Goal: Task Accomplishment & Management: Manage account settings

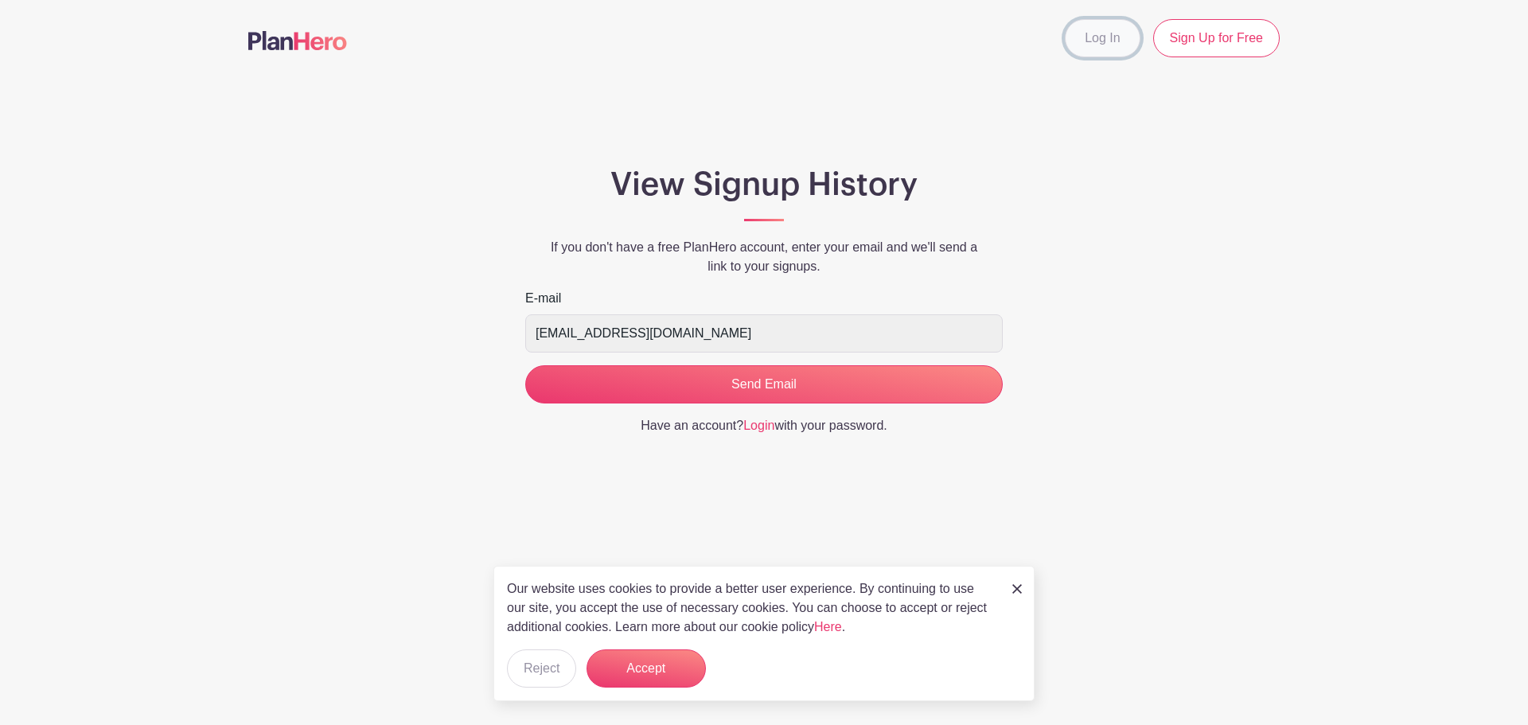
click at [1114, 52] on link "Log In" at bounding box center [1102, 38] width 75 height 38
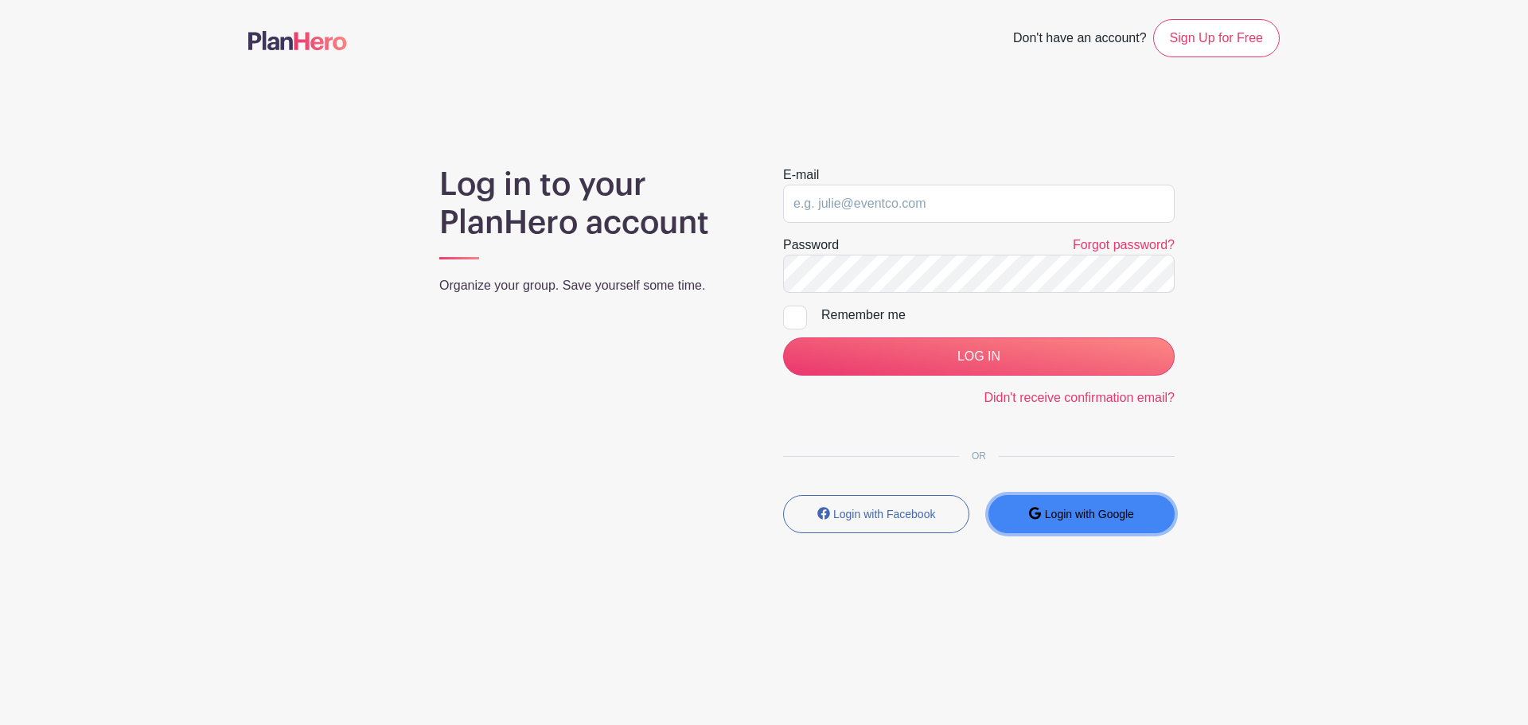
click at [1090, 516] on small "Login with Google" at bounding box center [1089, 514] width 89 height 13
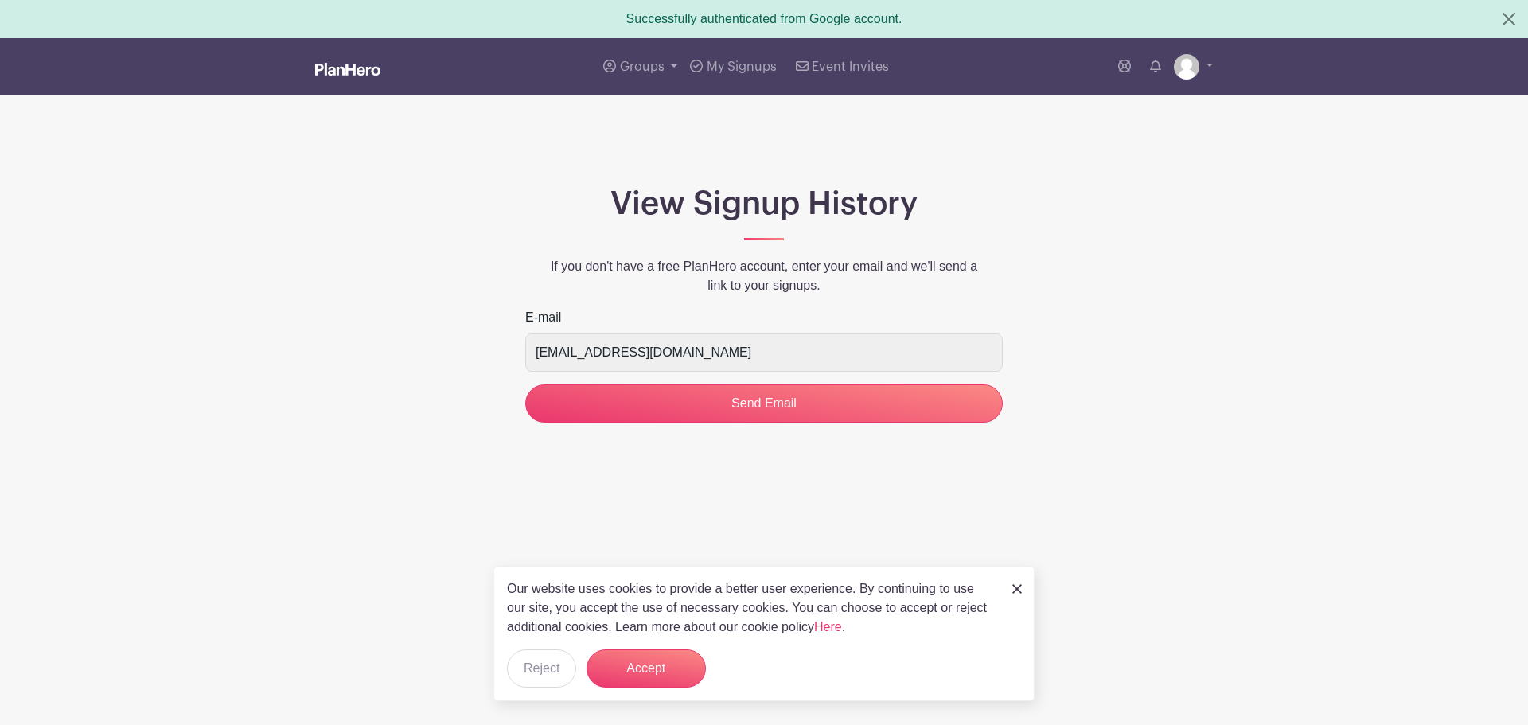
click at [1024, 587] on div "Our website uses cookies to provide a better user experience. By continuing to …" at bounding box center [764, 633] width 541 height 135
click at [1017, 589] on img at bounding box center [1018, 589] width 10 height 10
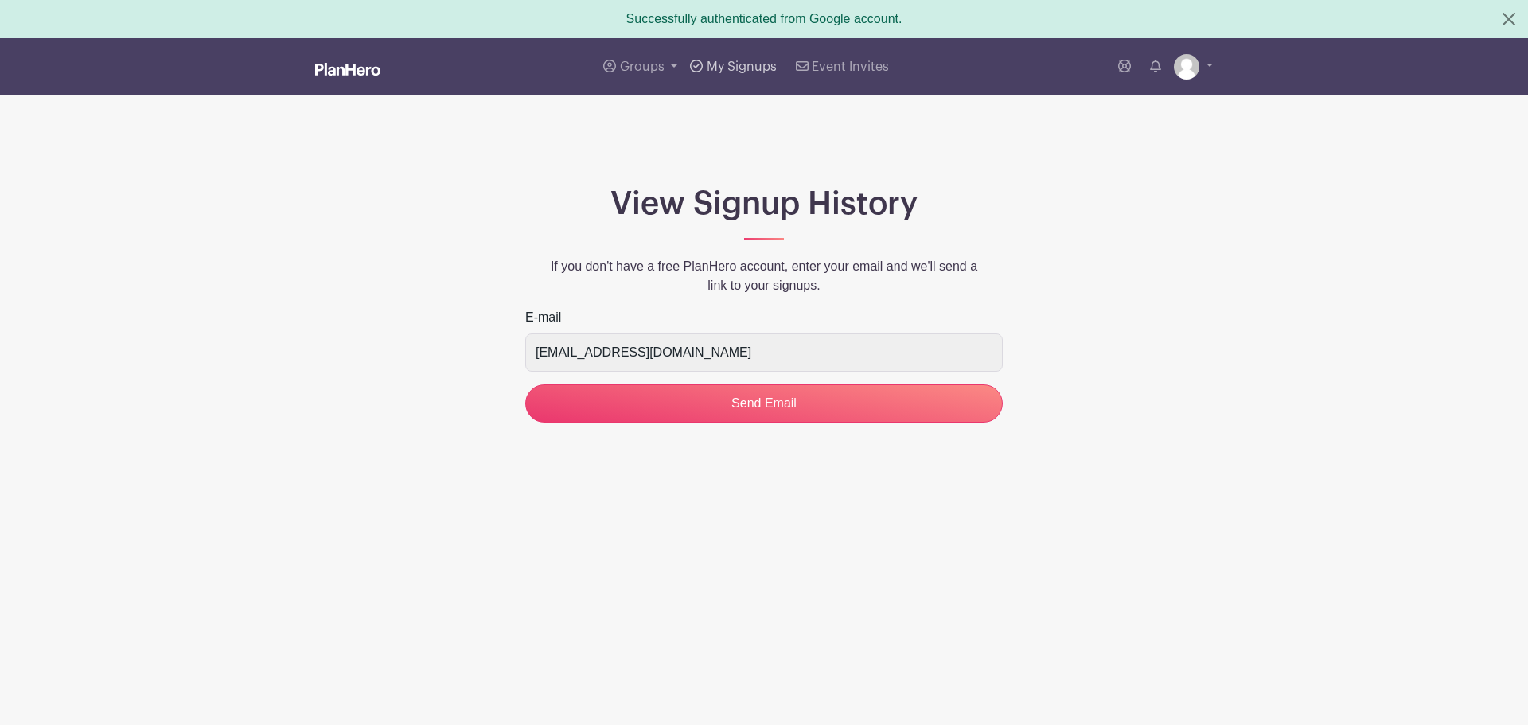
click at [727, 68] on span "My Signups" at bounding box center [742, 66] width 70 height 13
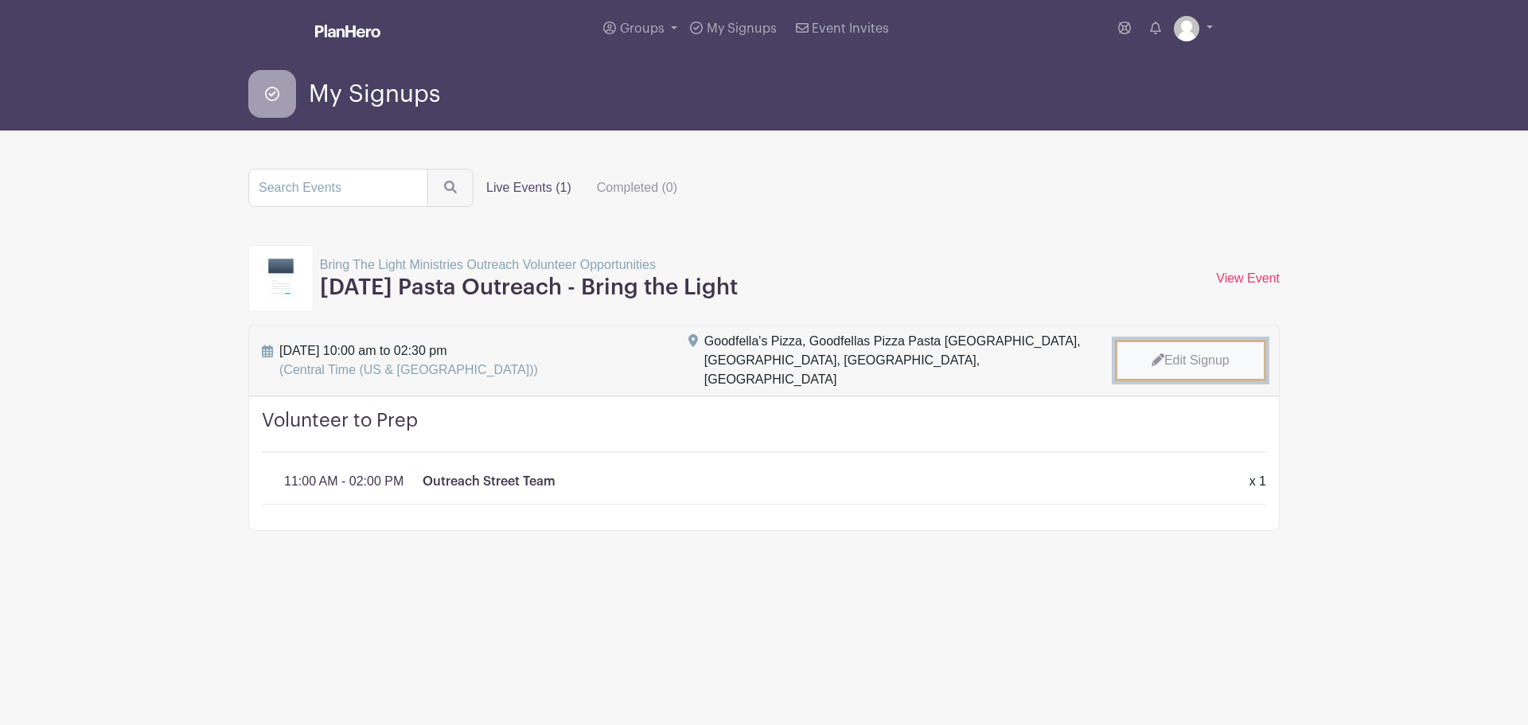
click at [1239, 351] on link "Edit Signup" at bounding box center [1190, 360] width 151 height 41
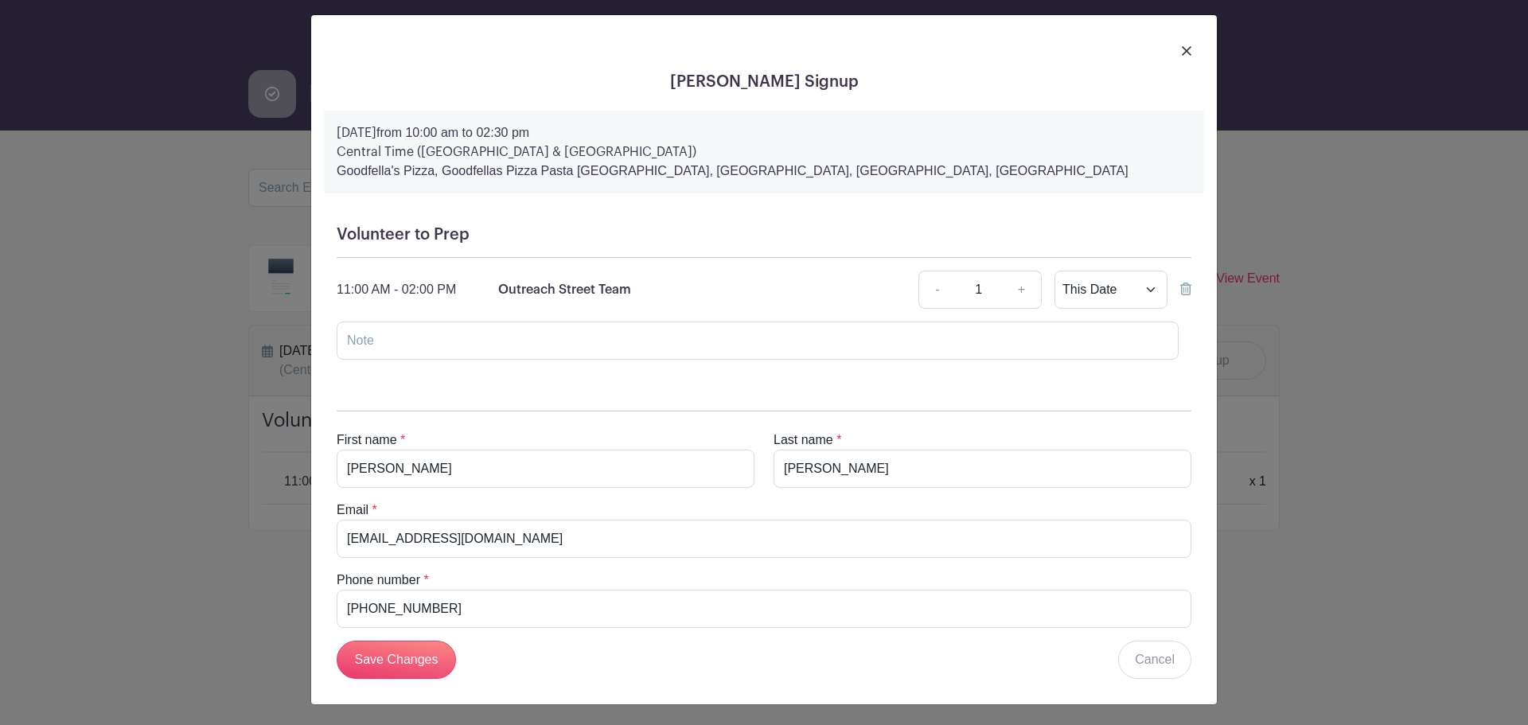
scroll to position [10, 0]
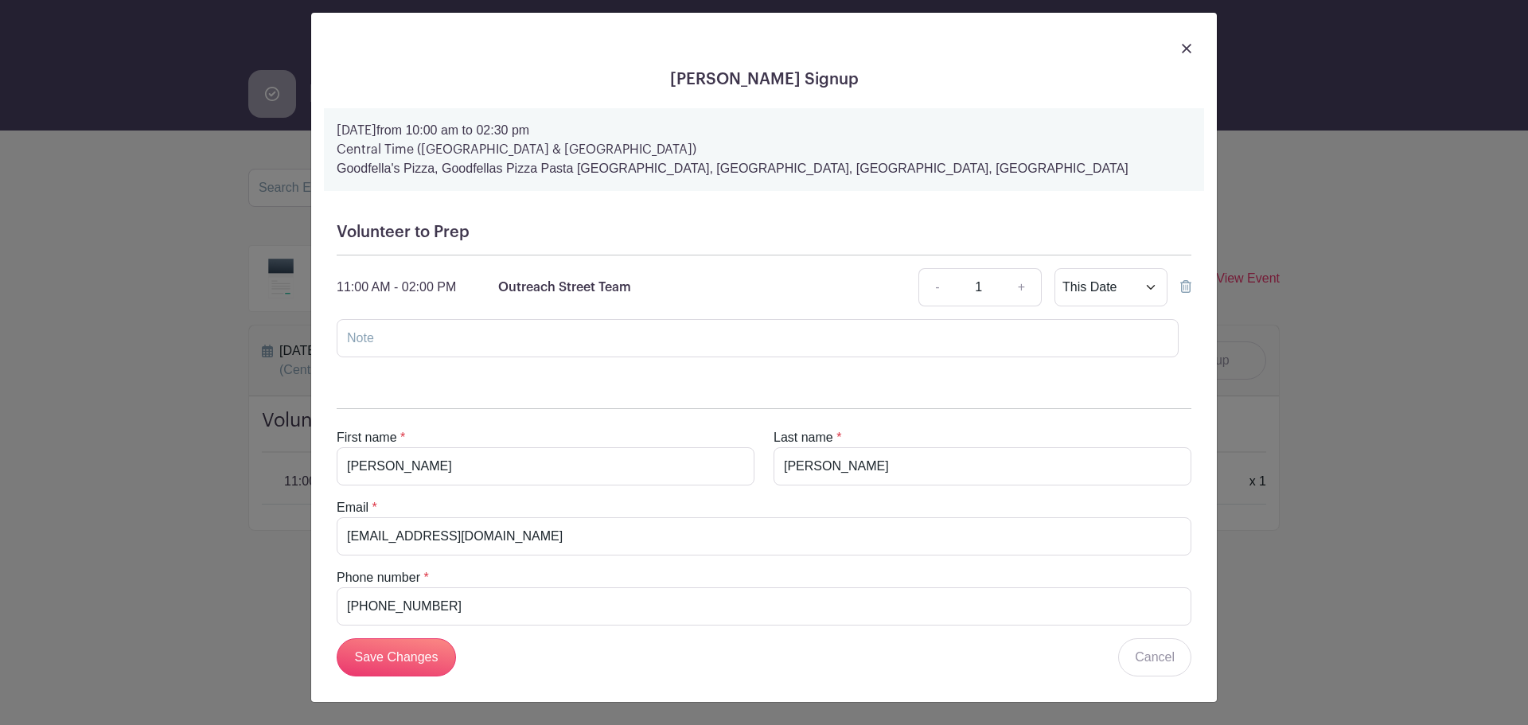
click at [1182, 57] on link at bounding box center [1187, 47] width 10 height 19
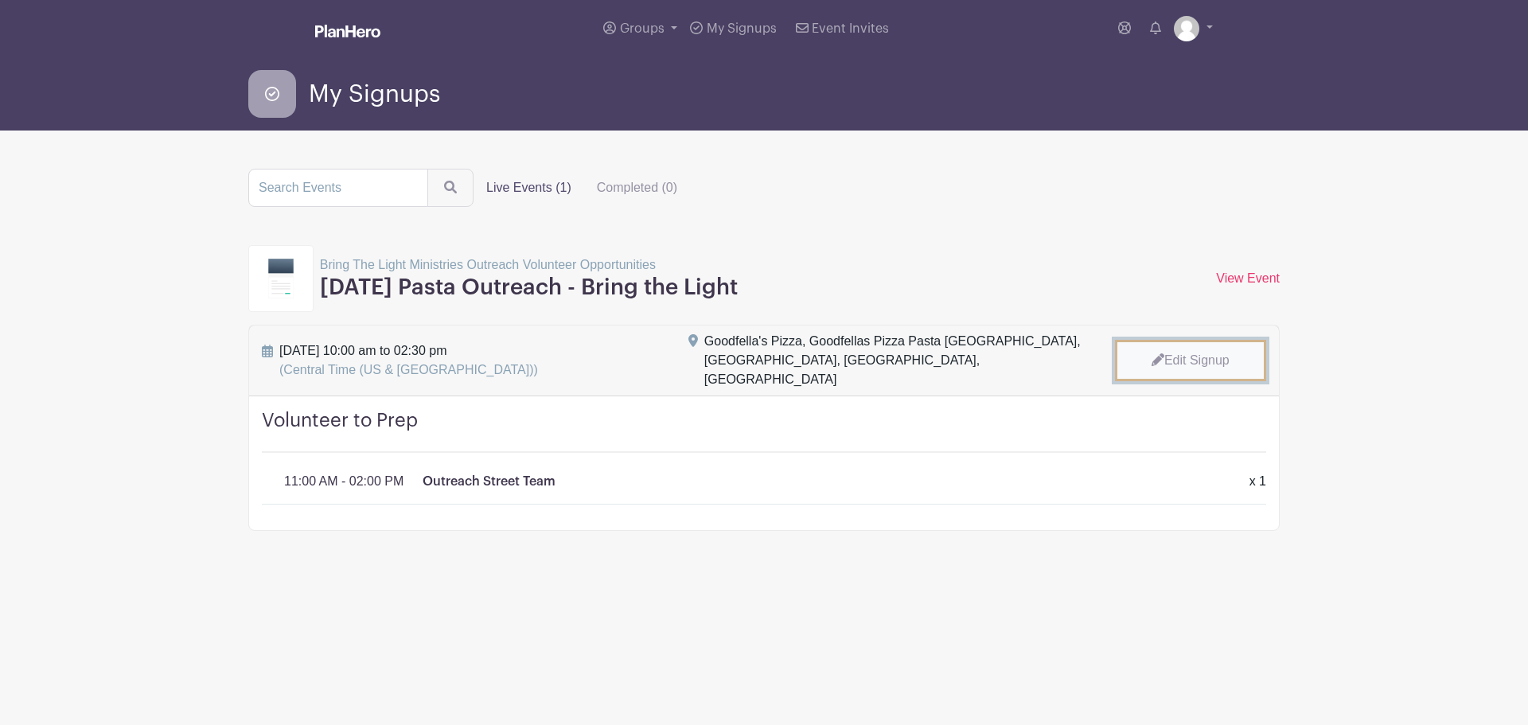
click at [1169, 369] on link "Edit Signup" at bounding box center [1190, 360] width 151 height 41
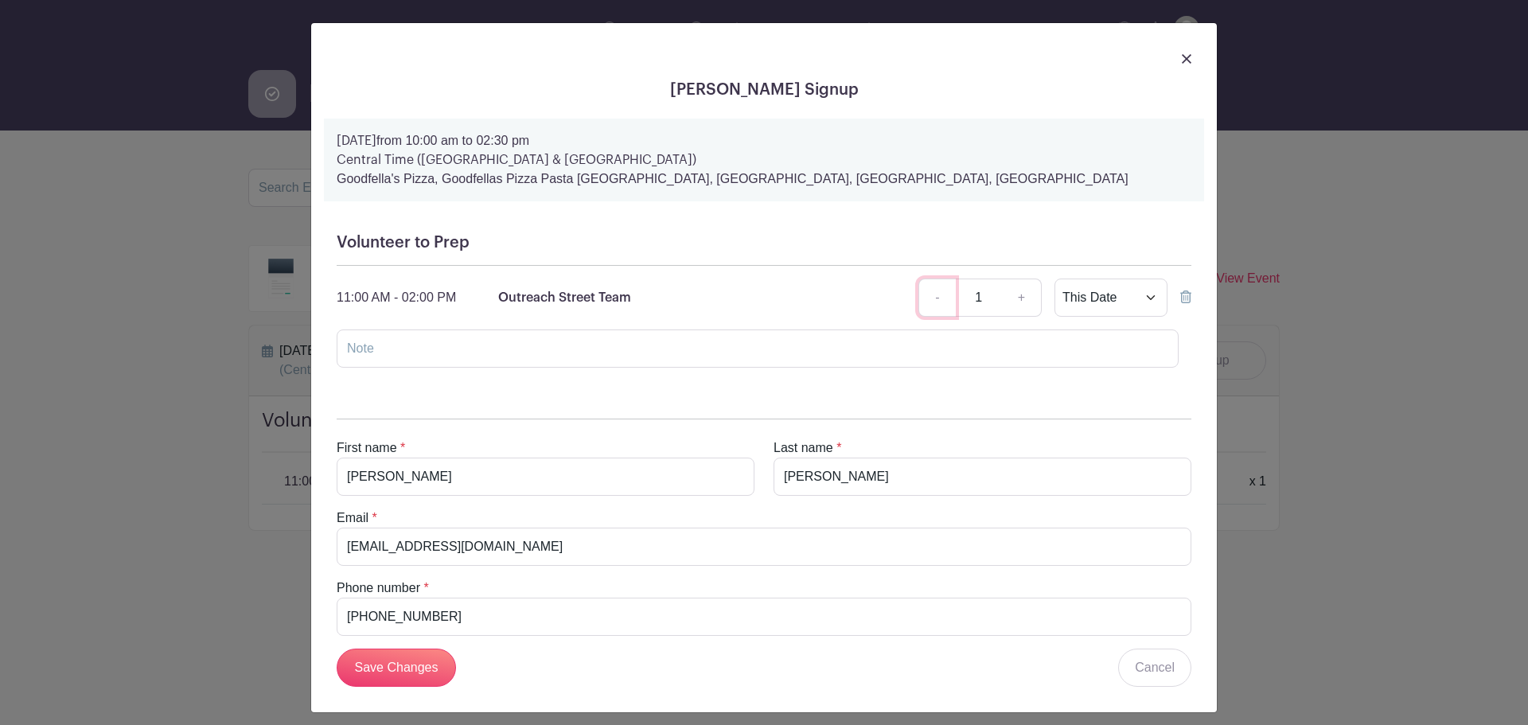
click at [923, 301] on link "-" at bounding box center [937, 298] width 37 height 38
click at [1180, 294] on icon at bounding box center [1185, 297] width 11 height 13
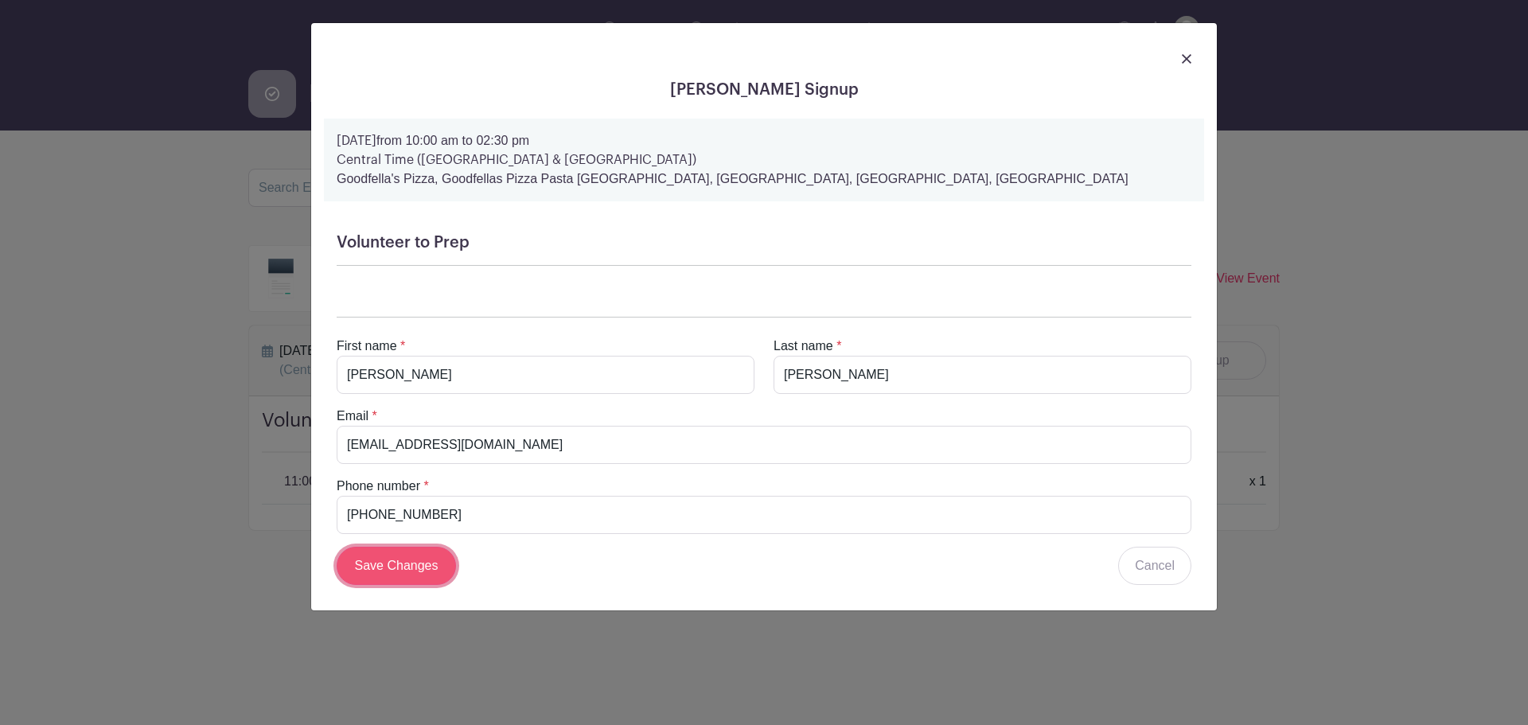
click at [402, 578] on input "Save Changes" at bounding box center [396, 566] width 119 height 38
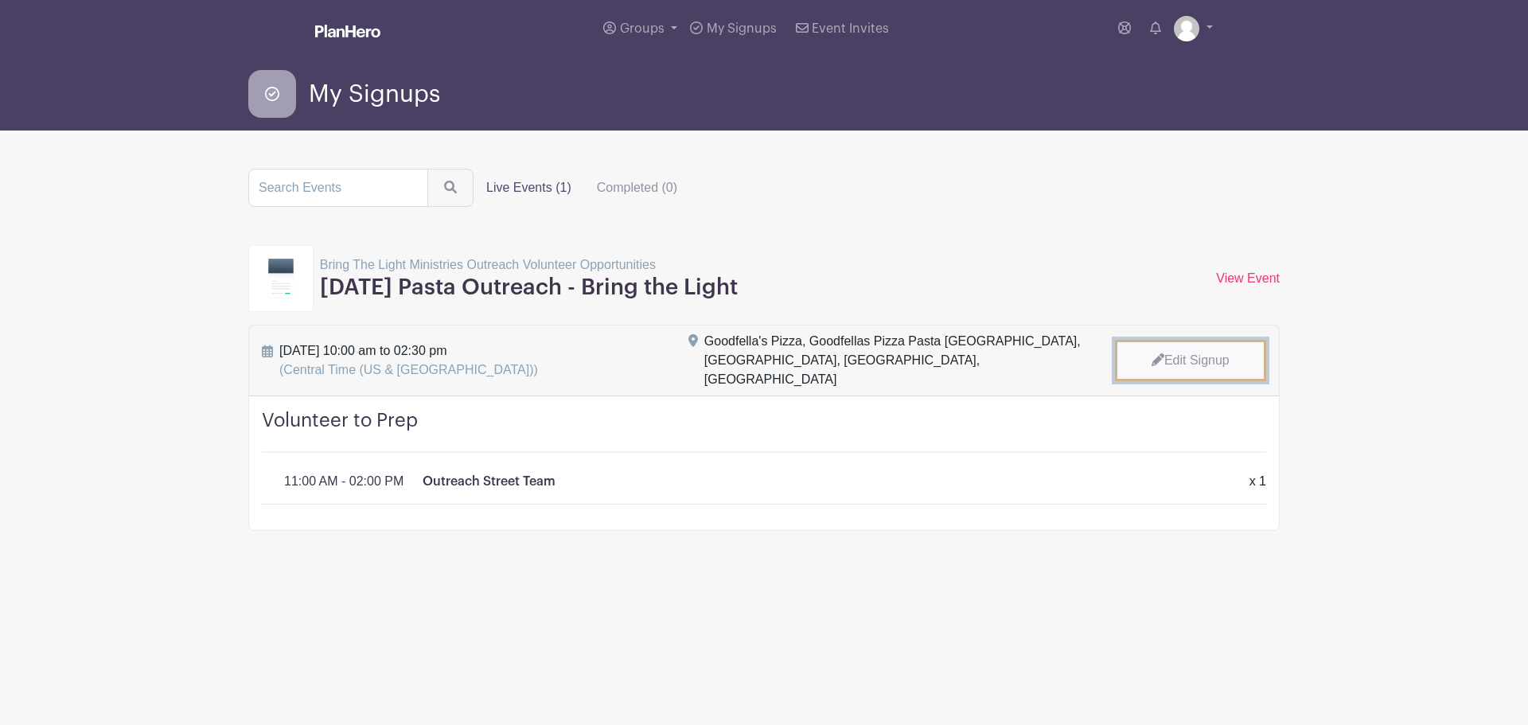
click at [1203, 350] on link "Edit Signup" at bounding box center [1190, 360] width 151 height 41
